Goal: Communication & Community: Answer question/provide support

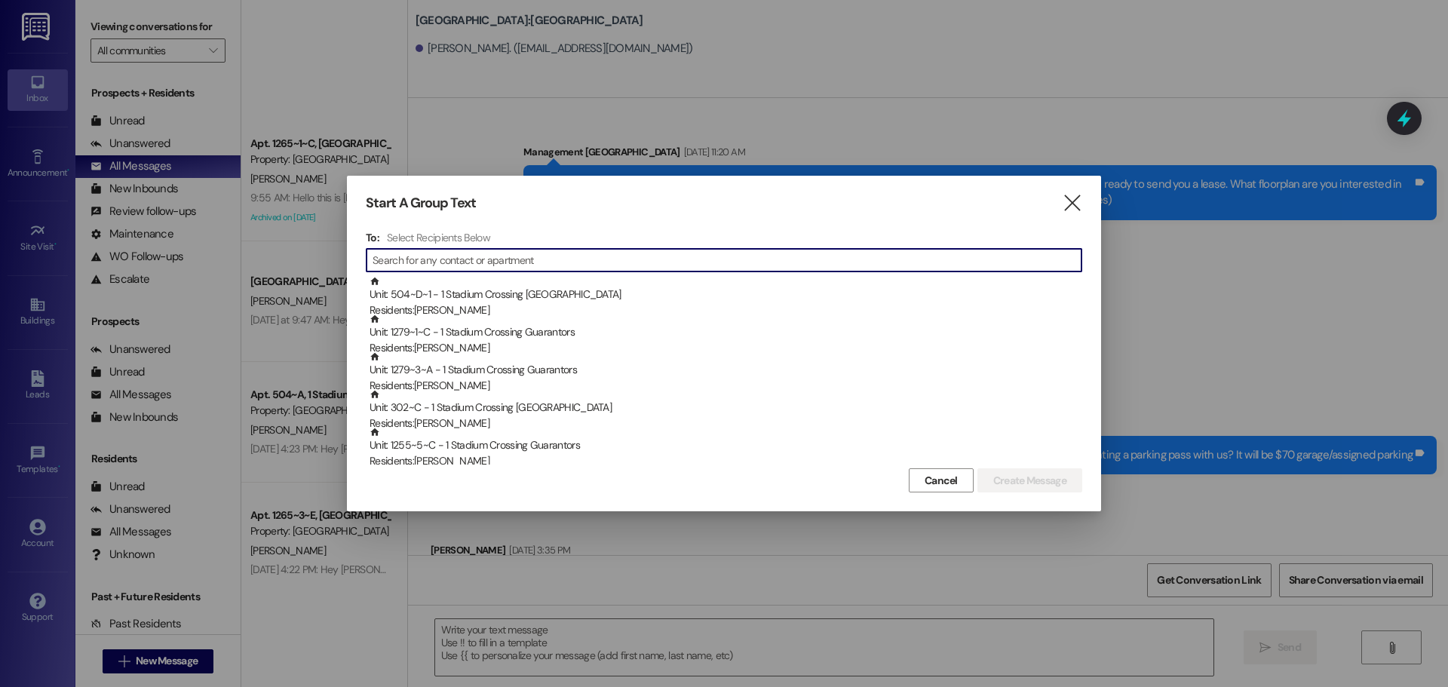
scroll to position [921, 0]
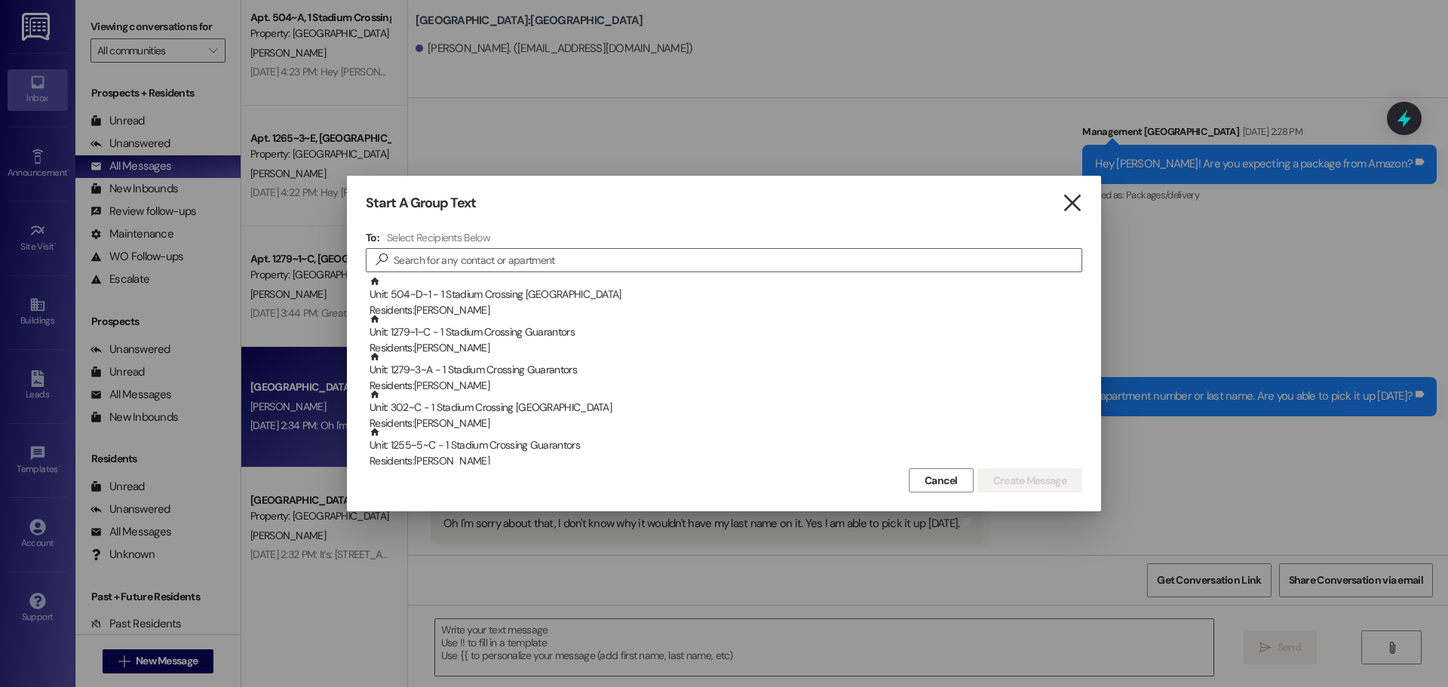
click at [1068, 201] on icon "" at bounding box center [1072, 203] width 20 height 16
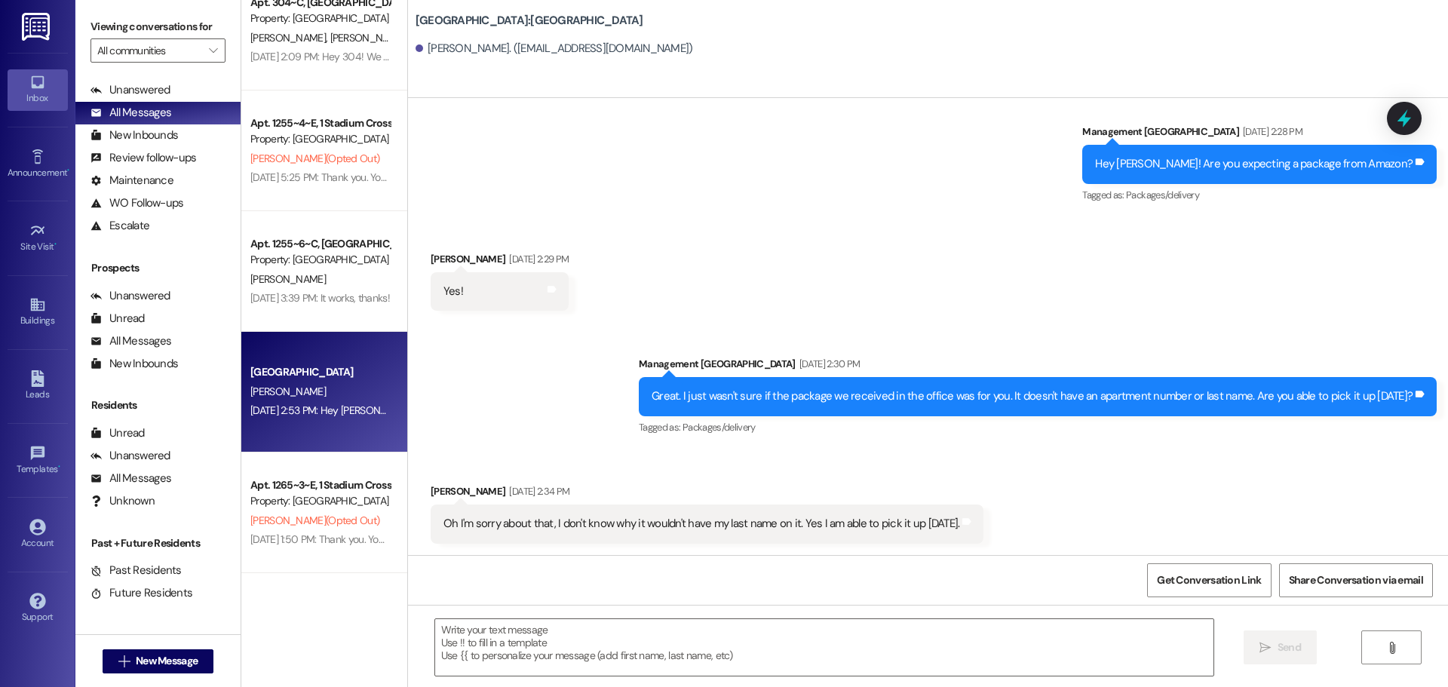
scroll to position [1660, 0]
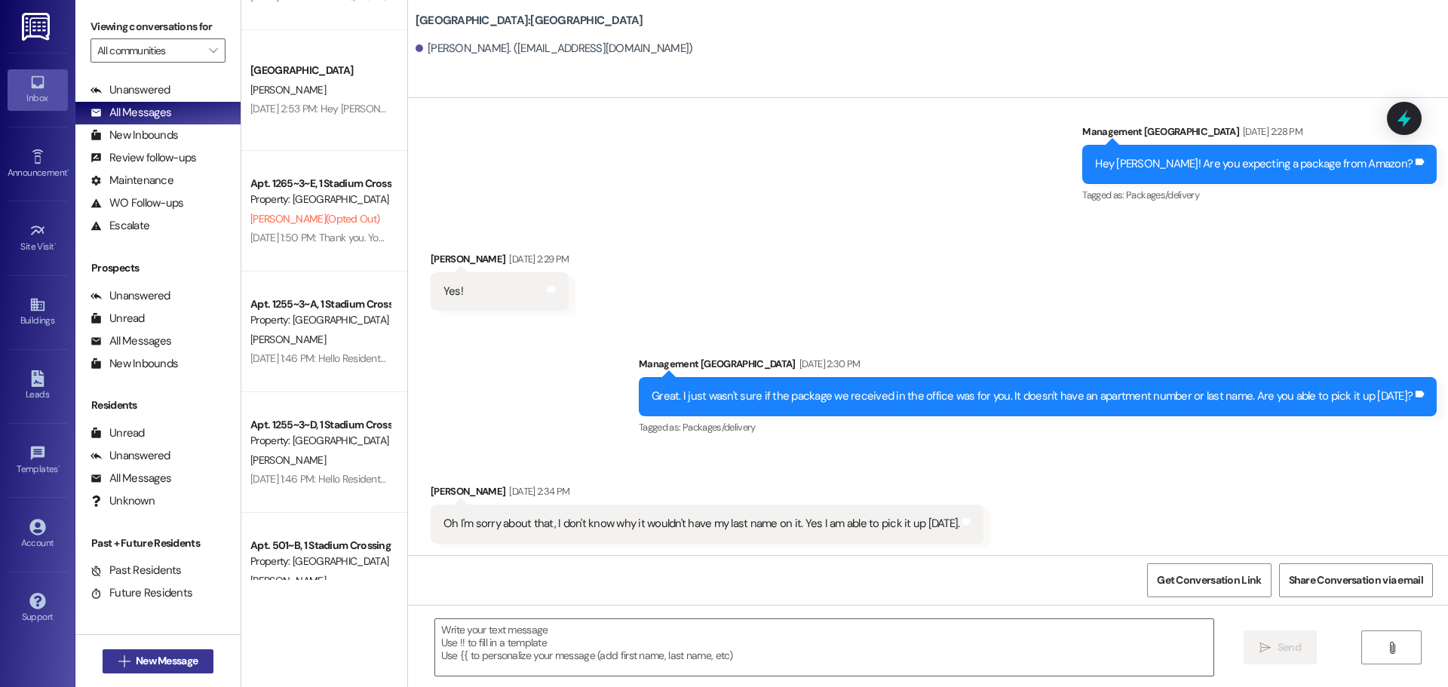
click at [161, 665] on span "New Message" at bounding box center [167, 661] width 62 height 16
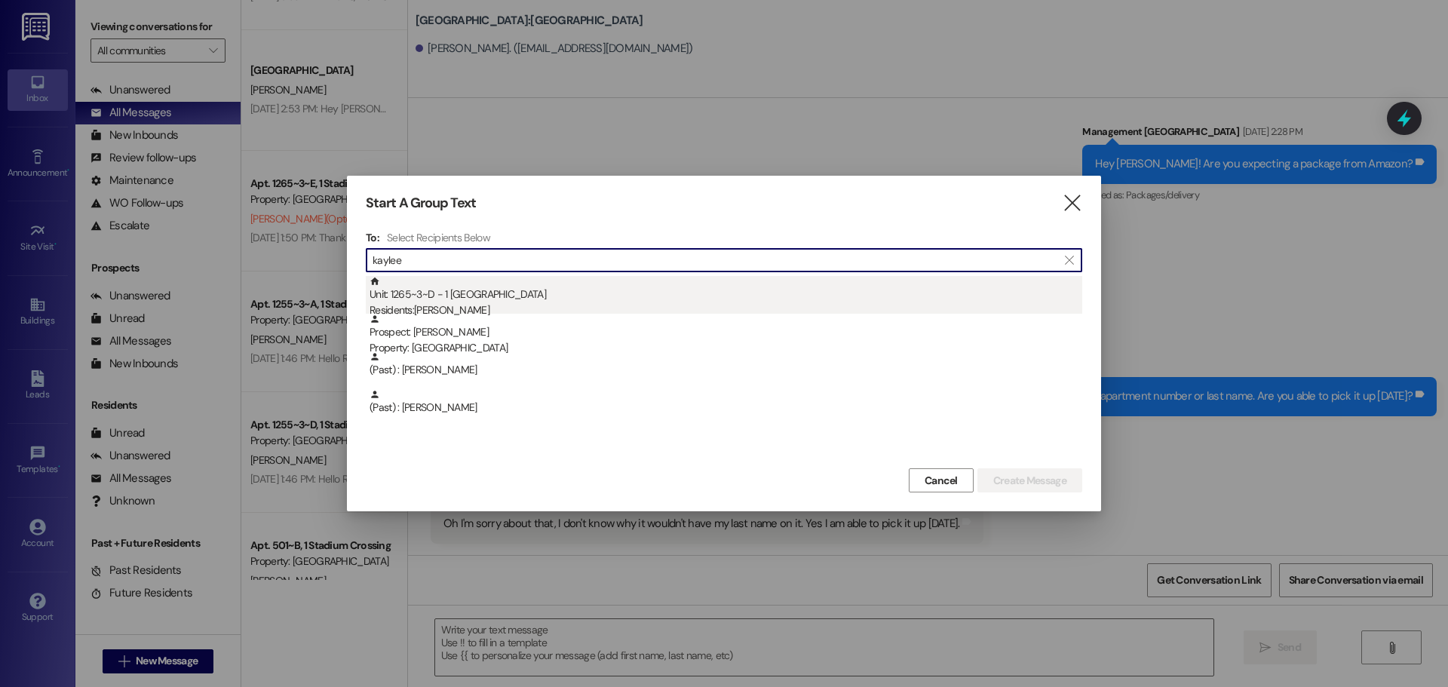
type input "kaylee"
click at [552, 313] on div "Residents: [PERSON_NAME]" at bounding box center [726, 310] width 713 height 16
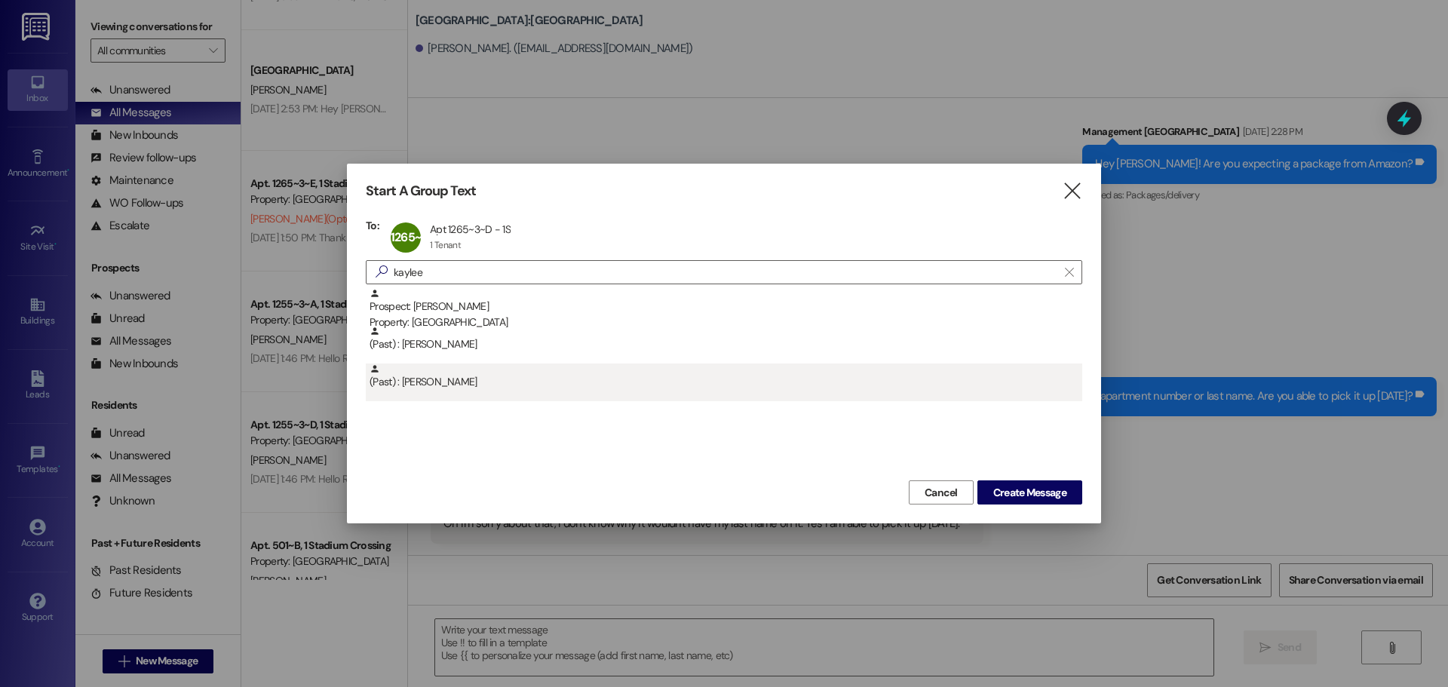
click at [456, 392] on div "(Past) : [PERSON_NAME]" at bounding box center [724, 383] width 717 height 38
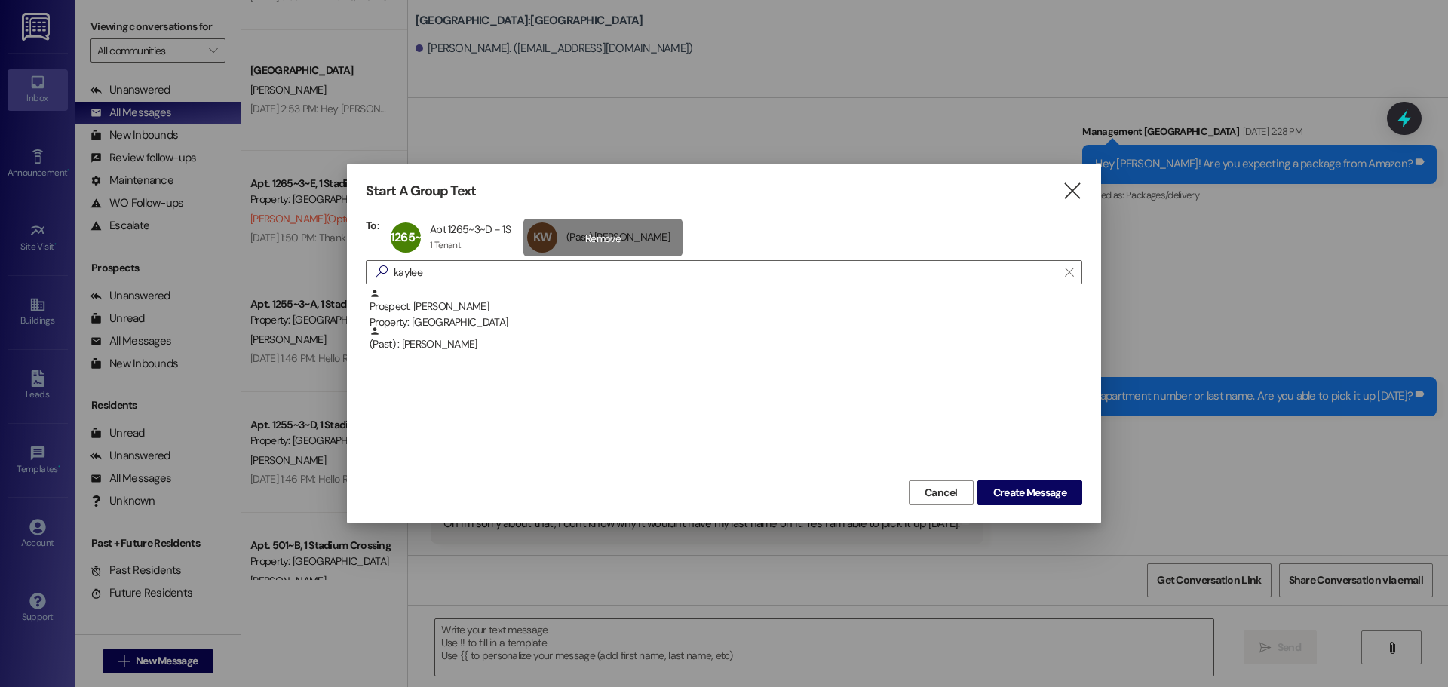
click at [630, 237] on div "KW (Past) [PERSON_NAME] (Past) [PERSON_NAME] click to remove" at bounding box center [603, 238] width 159 height 38
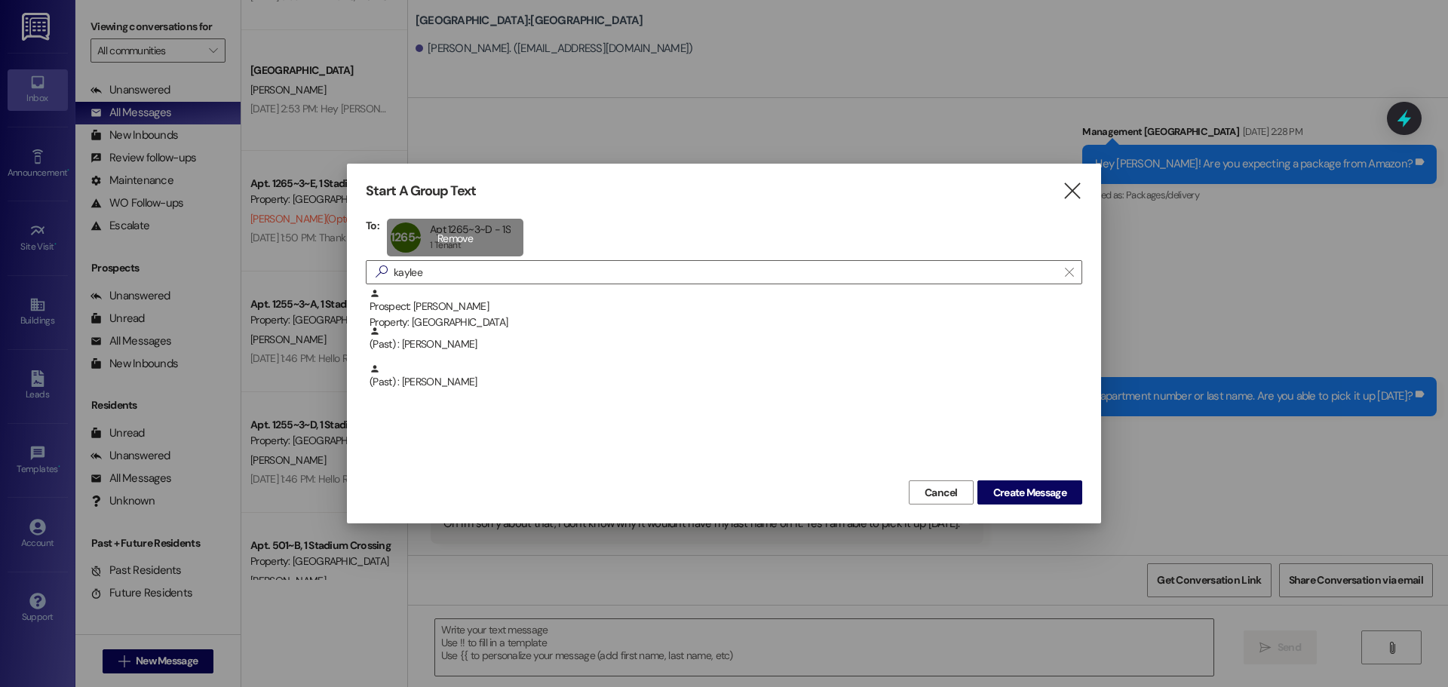
click at [441, 227] on div "1265~3~D Apt 1265~3~D - 1S Apt 1265~3~D - 1S 1 Tenant 1 Tenant click to remove" at bounding box center [455, 238] width 137 height 38
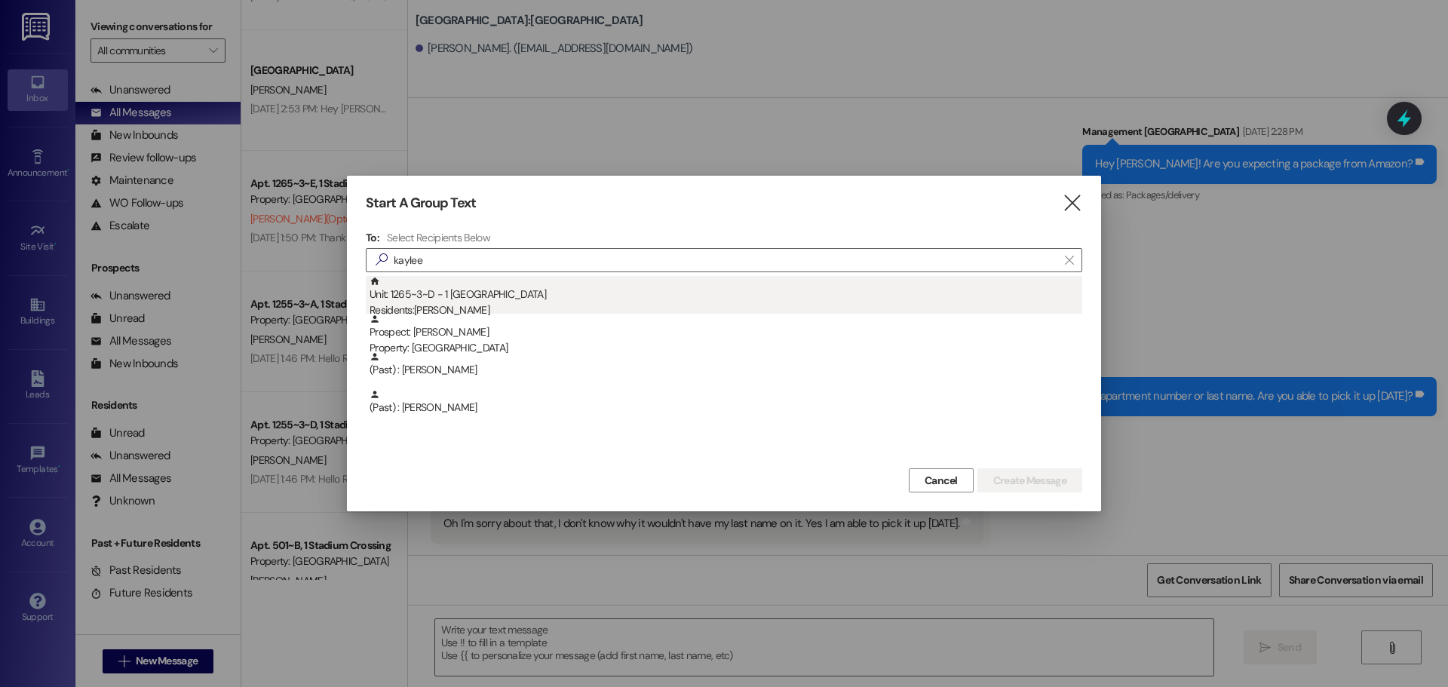
click at [468, 288] on div "Unit: 1265~3~D - 1 Stadium Crossing Residents: [PERSON_NAME]" at bounding box center [726, 297] width 713 height 43
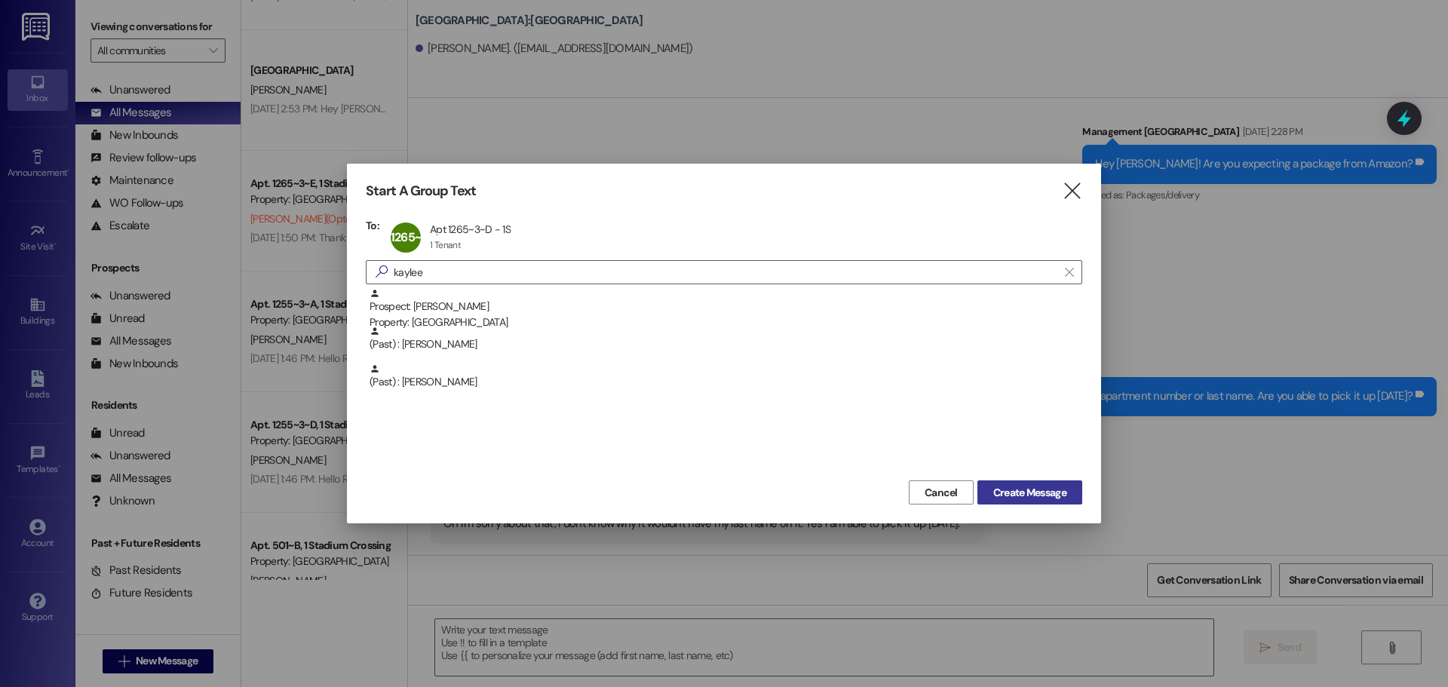
click at [1031, 500] on span "Create Message" at bounding box center [1029, 493] width 73 height 16
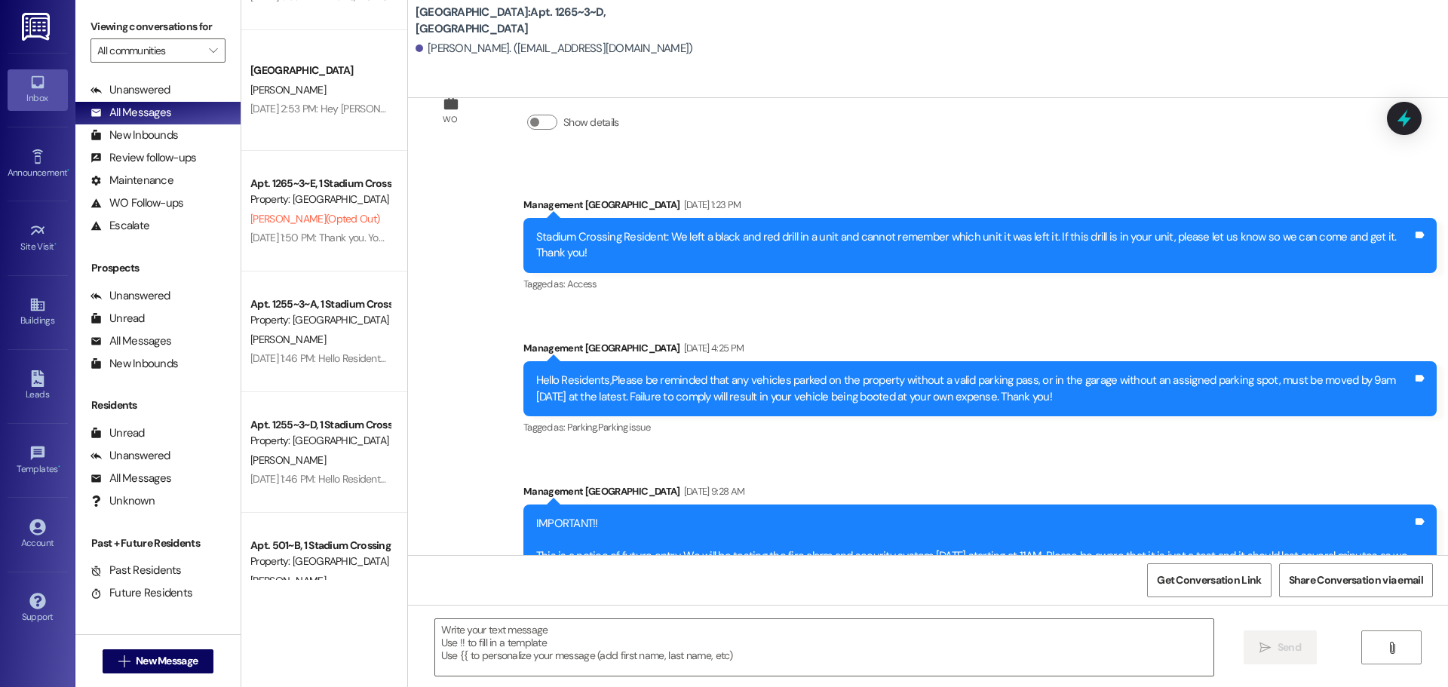
scroll to position [5303, 0]
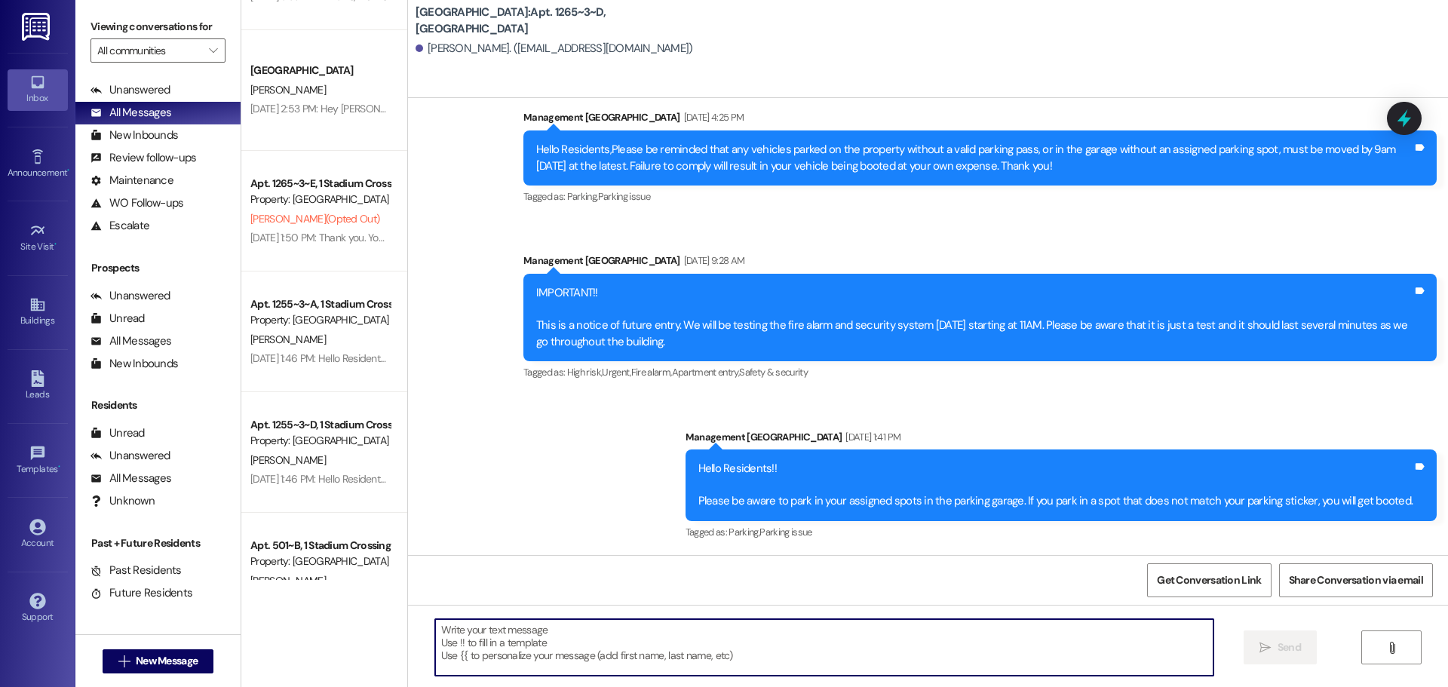
click at [751, 623] on textarea at bounding box center [824, 647] width 779 height 57
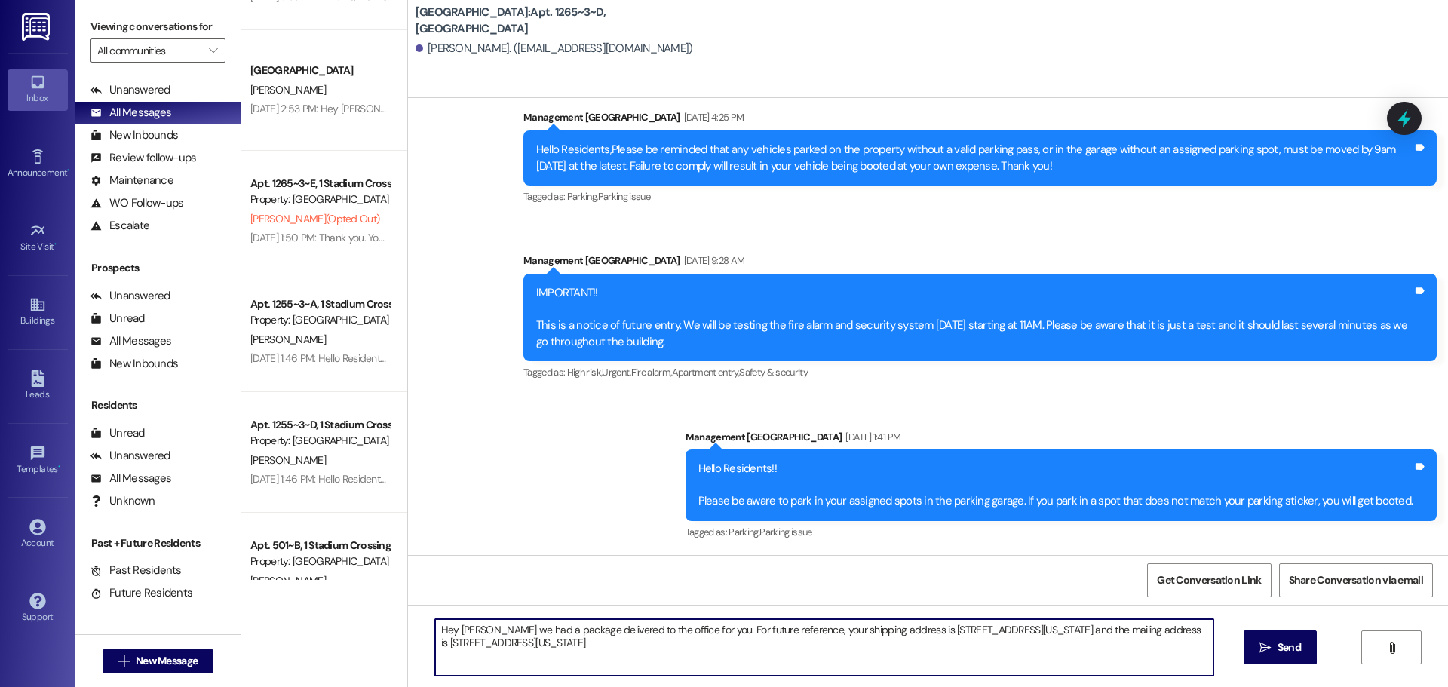
click at [465, 649] on textarea "Hey [PERSON_NAME] we had a package delivered to the office for you. For future …" at bounding box center [824, 647] width 779 height 57
click at [519, 646] on textarea "Hey [PERSON_NAME] we had a package delivered to the office for you. For future …" at bounding box center [824, 647] width 779 height 57
click at [953, 630] on textarea "Hey [PERSON_NAME] we had a package delivered to the office for you. For future …" at bounding box center [824, 647] width 779 height 57
click at [619, 642] on textarea "Hey [PERSON_NAME] we had a package delivered to the office for you. For future …" at bounding box center [824, 647] width 779 height 57
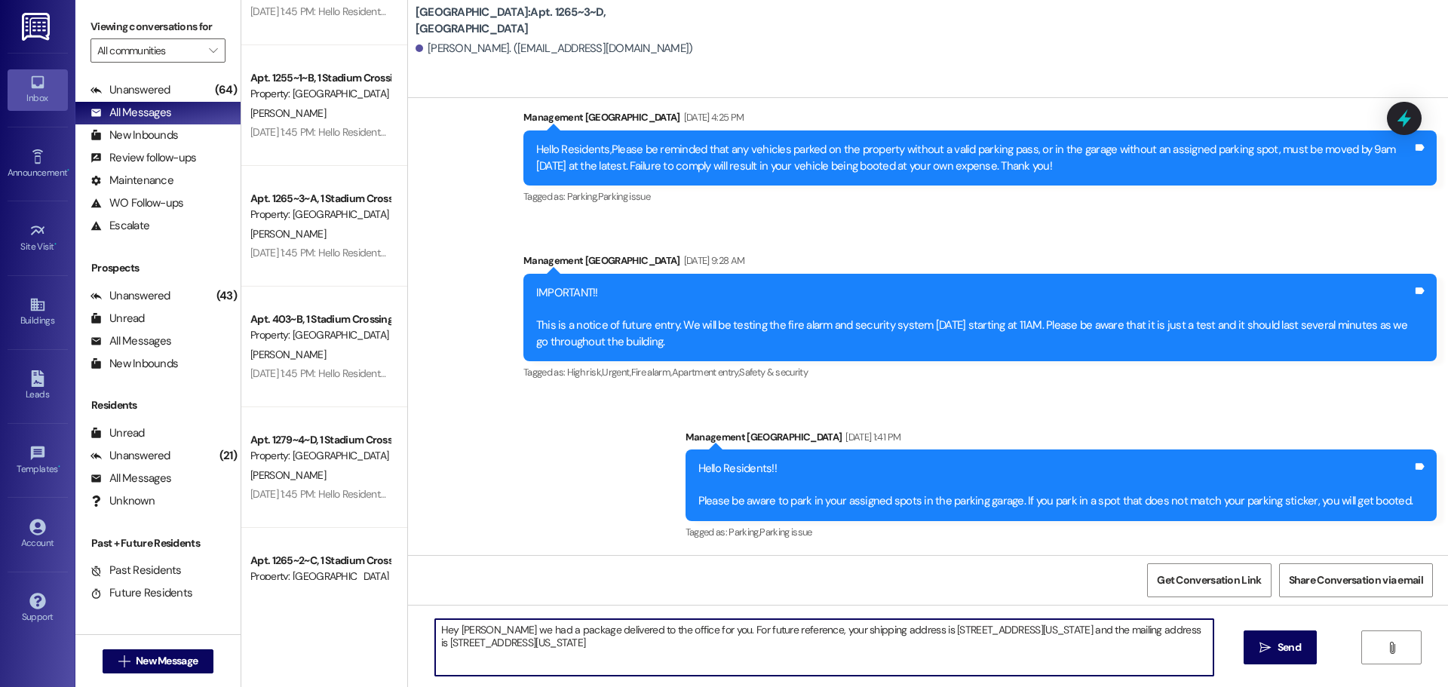
scroll to position [5817, 0]
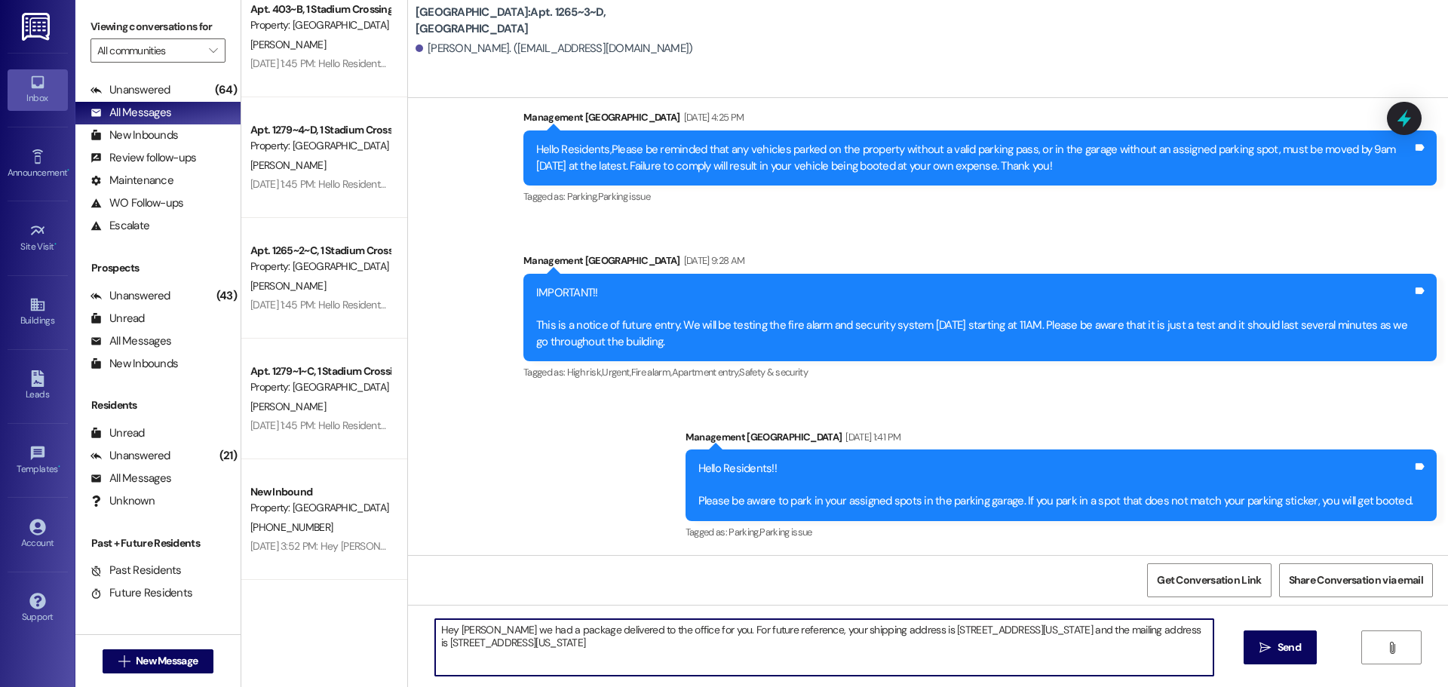
click at [693, 630] on textarea "Hey [PERSON_NAME] we had a package delivered to the office for you. For future …" at bounding box center [824, 647] width 779 height 57
click at [800, 642] on textarea "Hey [PERSON_NAME] we had a package delivered to the office for you. The office …" at bounding box center [824, 647] width 779 height 57
type textarea "Hey [PERSON_NAME] we had a package delivered to the office for you. The office …"
click at [1306, 646] on button " Send" at bounding box center [1280, 648] width 73 height 34
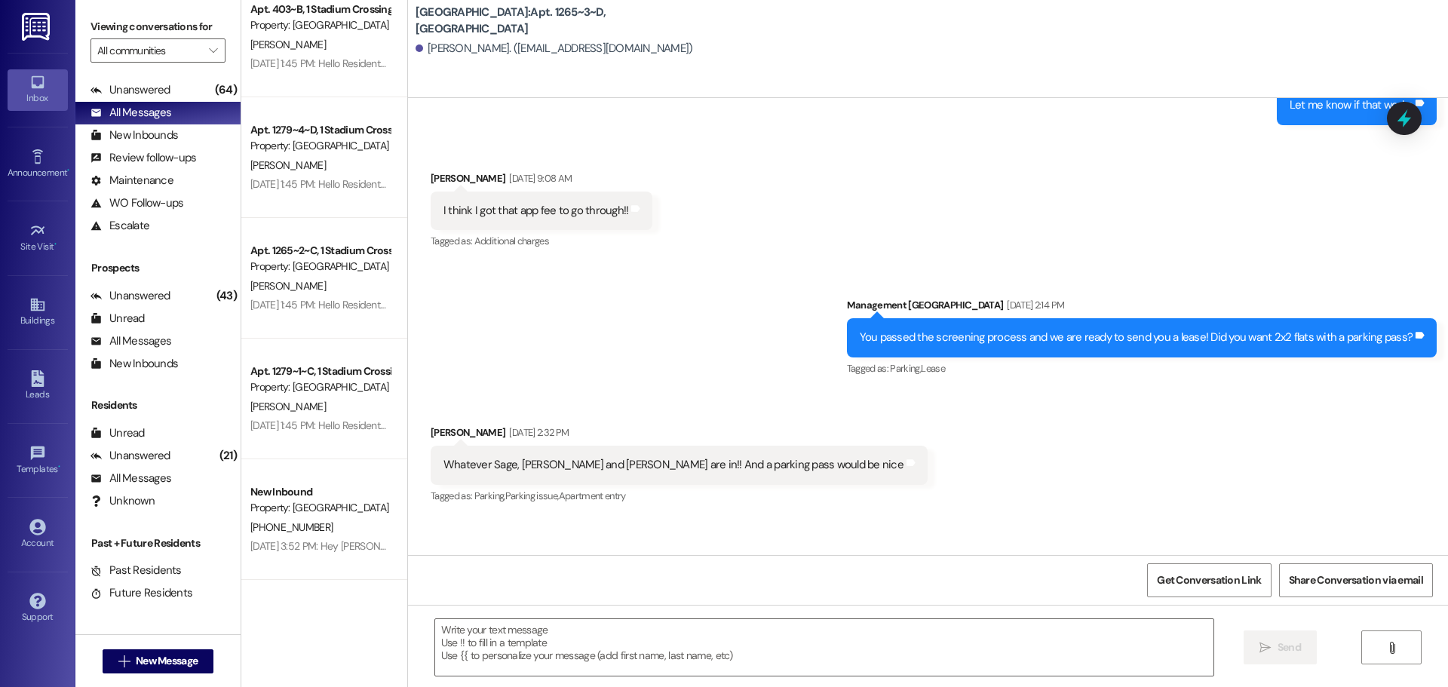
scroll to position [4434, 0]
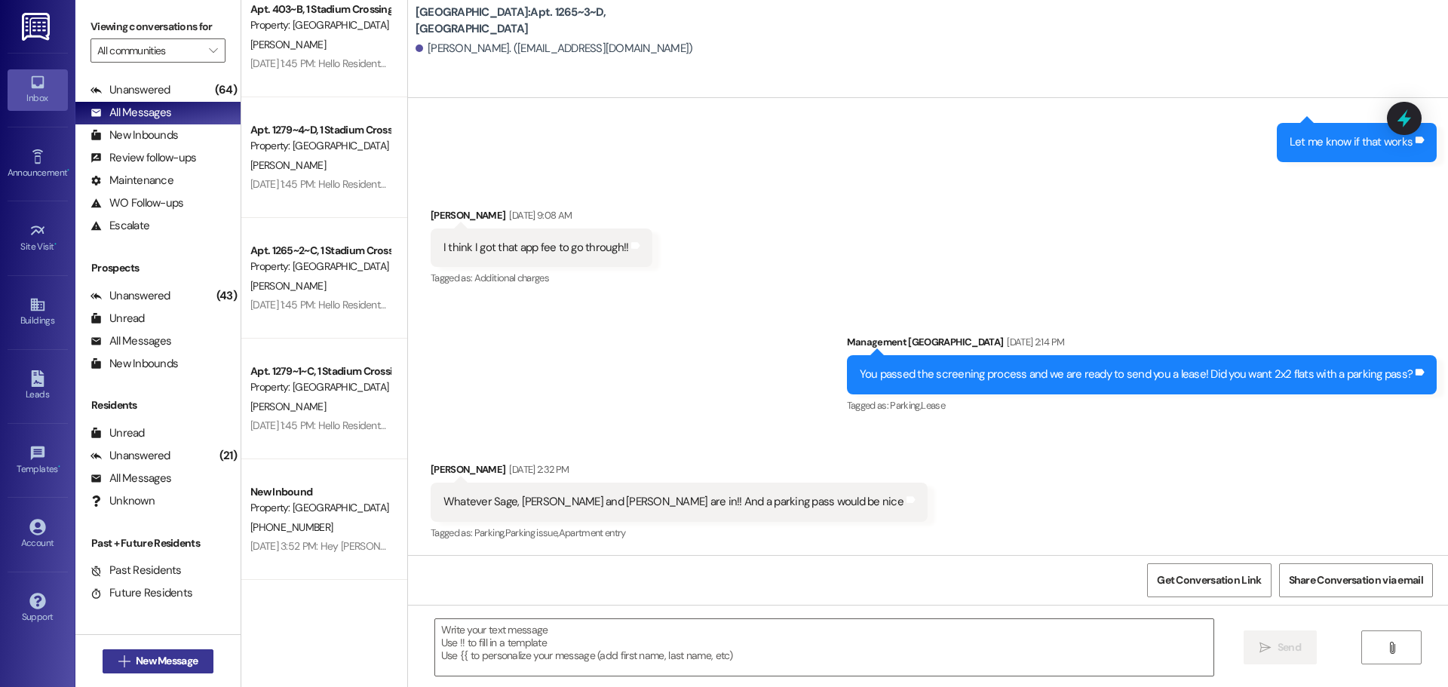
click at [148, 661] on span "New Message" at bounding box center [167, 661] width 62 height 16
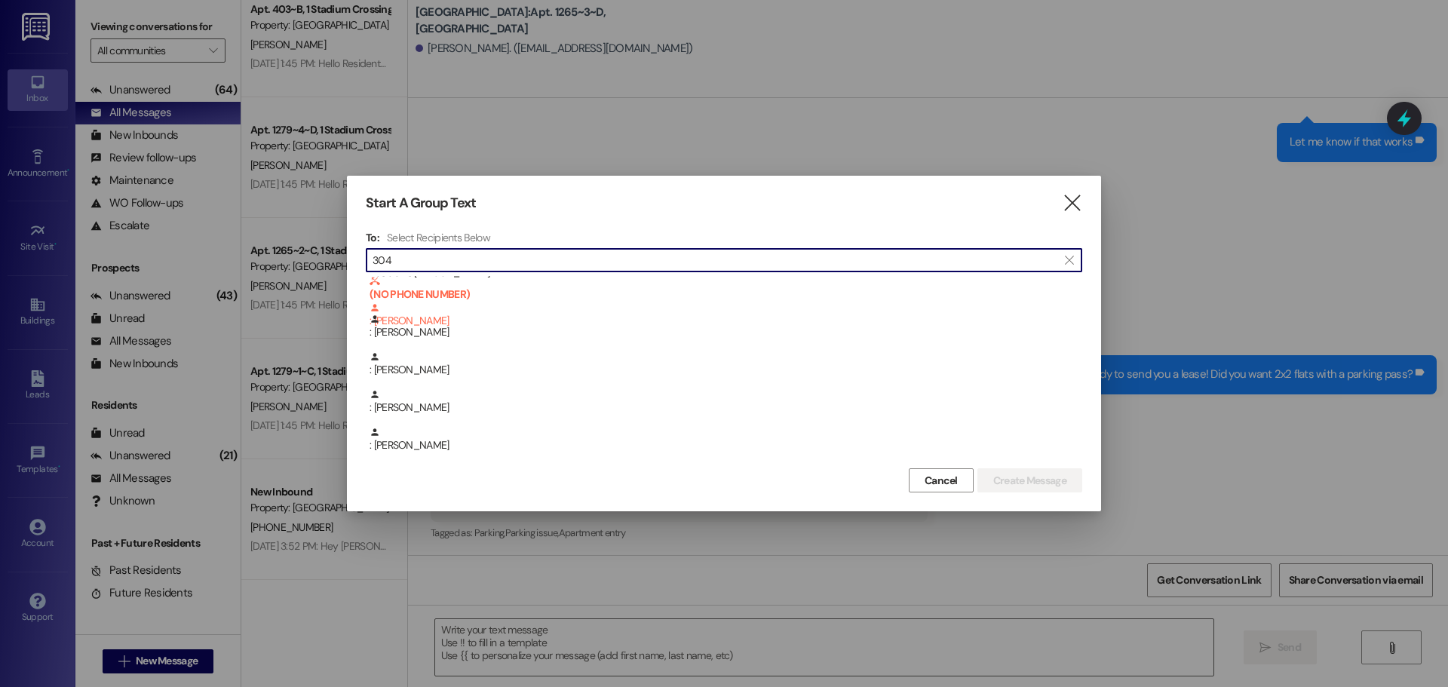
scroll to position [151, 0]
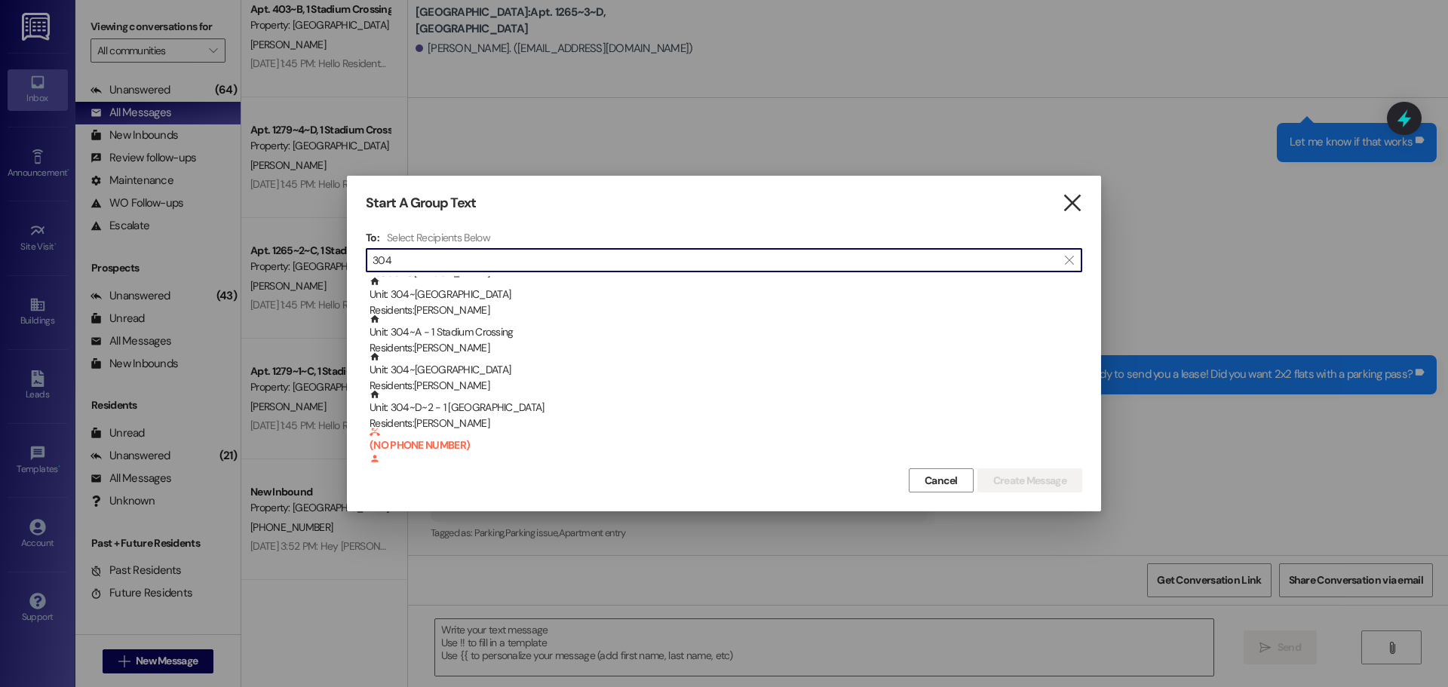
type input "304"
click at [1073, 197] on icon "" at bounding box center [1072, 203] width 20 height 16
